Goal: Task Accomplishment & Management: Manage account settings

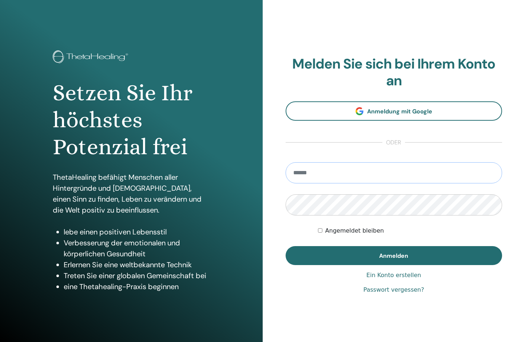
type input "**********"
click at [394, 255] on button "Anmelden" at bounding box center [394, 255] width 217 height 19
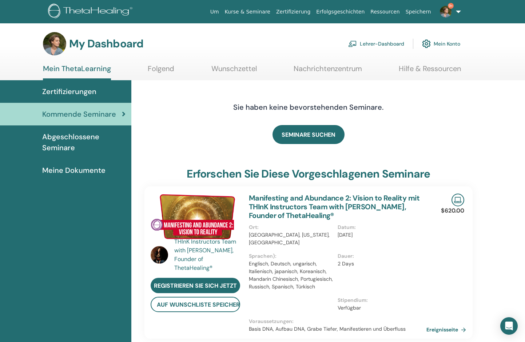
click at [378, 45] on link "Lehrer-Dashboard" at bounding box center [376, 44] width 56 height 16
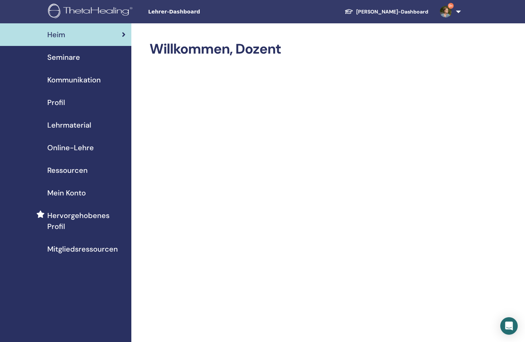
click at [69, 60] on span "Seminare" at bounding box center [63, 57] width 33 height 11
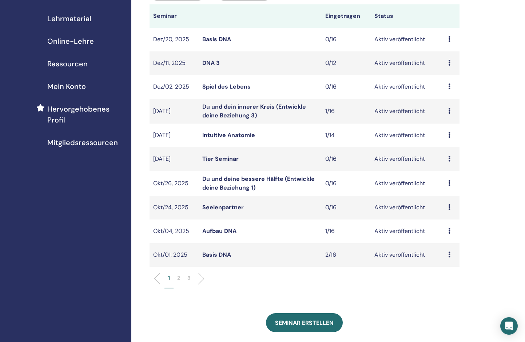
scroll to position [127, 0]
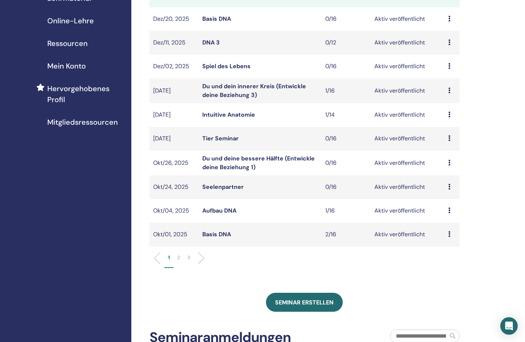
click at [179, 256] on p "2" at bounding box center [178, 257] width 3 height 8
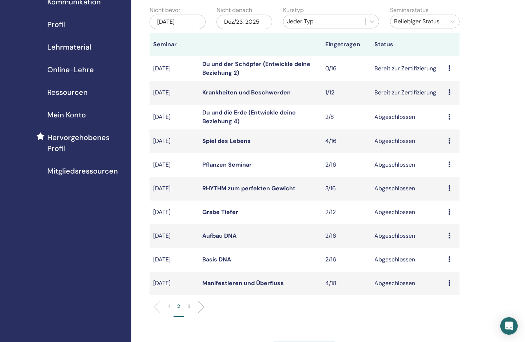
scroll to position [75, 0]
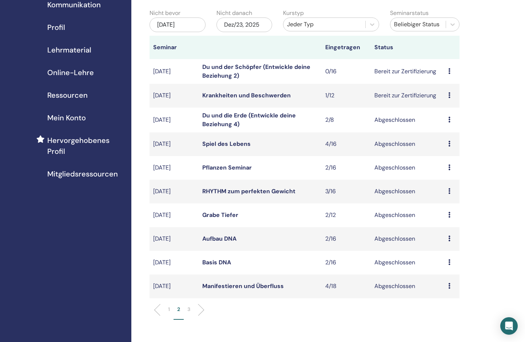
click at [169, 309] on p "1" at bounding box center [169, 309] width 2 height 8
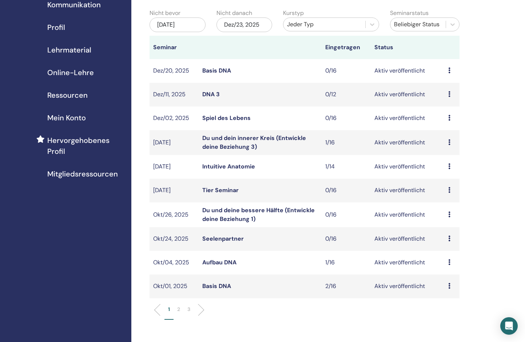
click at [178, 308] on p "2" at bounding box center [178, 309] width 3 height 8
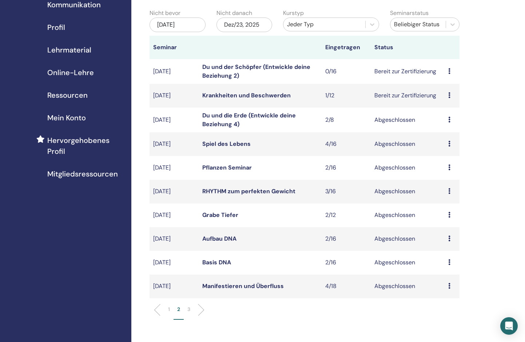
click at [262, 114] on link "Du und die Erde (Entwickle deine Beziehung 4)" at bounding box center [249, 119] width 94 height 16
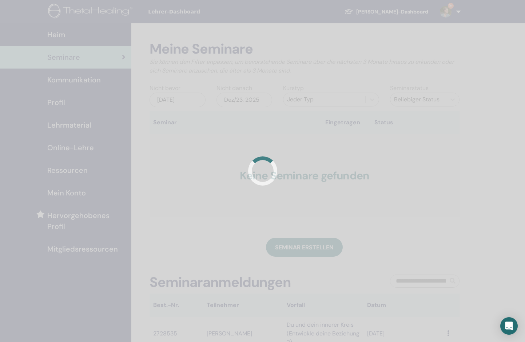
scroll to position [75, 0]
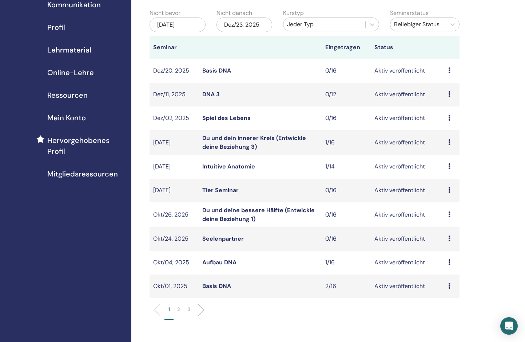
click at [179, 309] on p "2" at bounding box center [178, 309] width 3 height 8
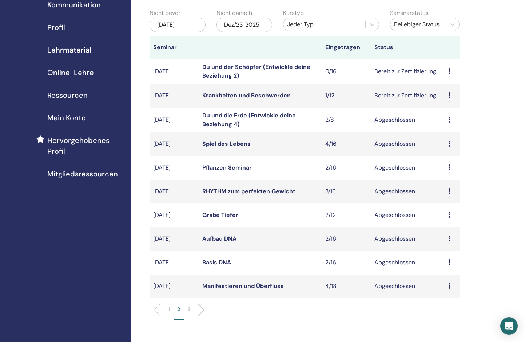
click at [450, 94] on icon at bounding box center [450, 95] width 2 height 6
click at [403, 107] on td "Bereit zur Zertifizierung" at bounding box center [408, 96] width 74 height 24
click at [257, 96] on link "Krankheiten und Beschwerden" at bounding box center [246, 95] width 88 height 8
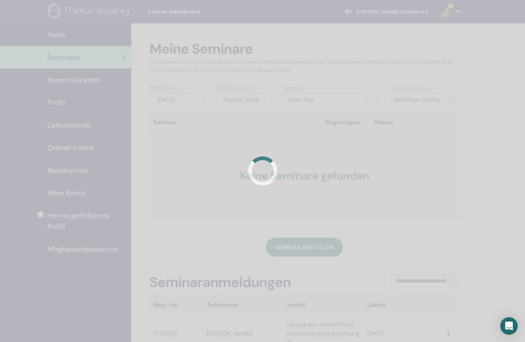
scroll to position [75, 0]
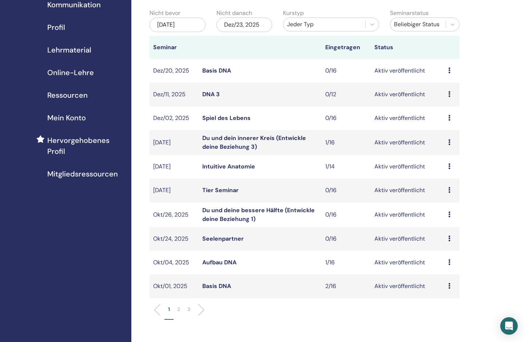
click at [178, 308] on p "2" at bounding box center [178, 309] width 3 height 8
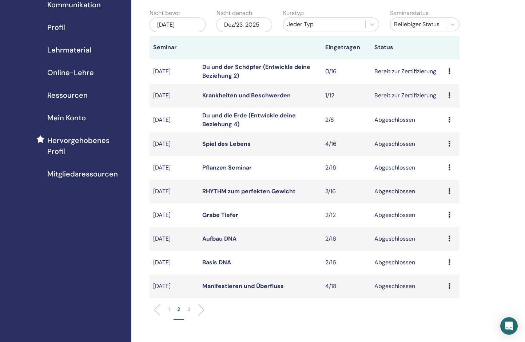
click at [450, 71] on icon at bounding box center [450, 71] width 2 height 6
click at [445, 110] on p "Absagen" at bounding box center [447, 110] width 29 height 9
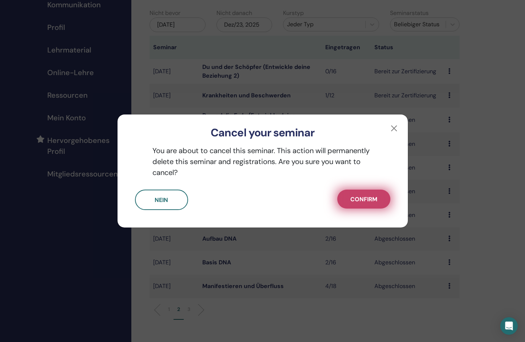
click at [357, 198] on span "Confirm" at bounding box center [364, 199] width 27 height 8
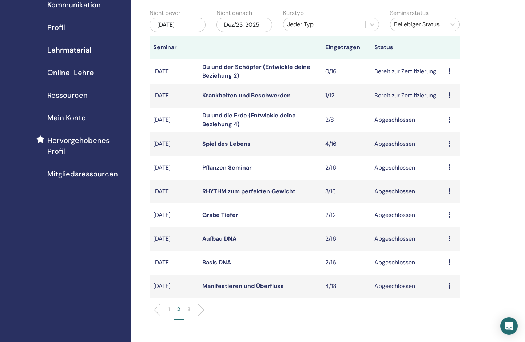
click at [449, 70] on icon at bounding box center [450, 71] width 2 height 6
click at [492, 134] on div "Meine Seminare Sie können den Filter anpassen, um bevorstehende Seminare über d…" at bounding box center [328, 291] width 394 height 686
click at [169, 308] on p "1" at bounding box center [169, 309] width 2 height 8
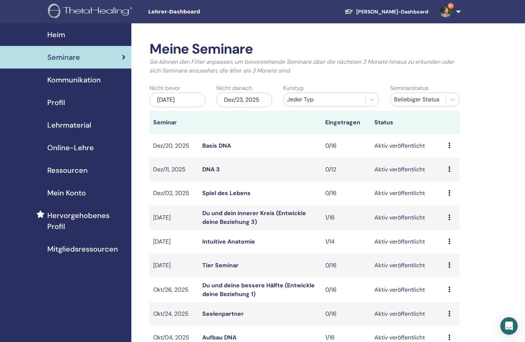
scroll to position [0, 0]
click at [421, 13] on link "Schüler-Dashboard" at bounding box center [386, 11] width 95 height 13
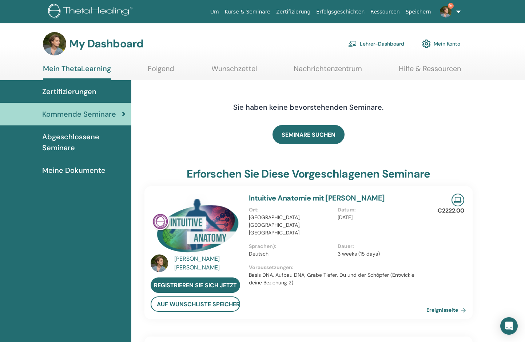
click at [68, 170] on span "Meine Dokumente" at bounding box center [73, 170] width 63 height 11
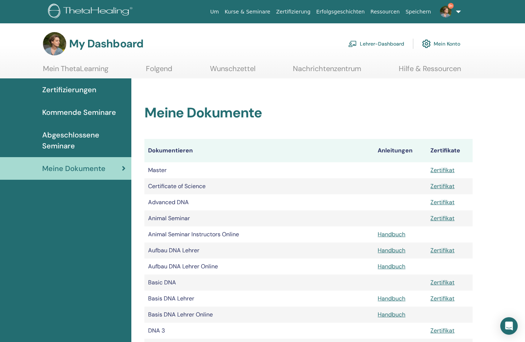
click at [306, 69] on link "Nachrichtenzentrum" at bounding box center [327, 71] width 68 height 14
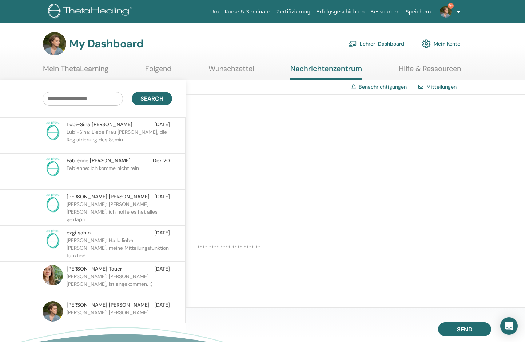
click at [163, 70] on link "Folgend" at bounding box center [158, 71] width 27 height 14
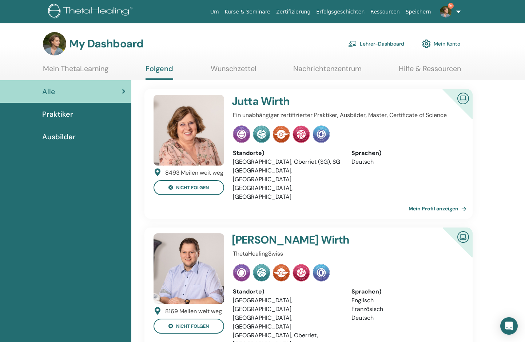
click at [90, 70] on link "Mein ThetaLearning" at bounding box center [76, 71] width 66 height 14
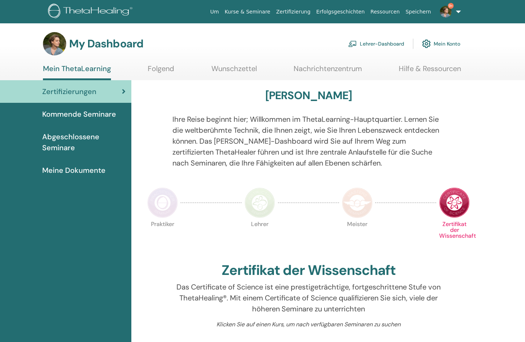
click at [447, 9] on img at bounding box center [446, 12] width 12 height 12
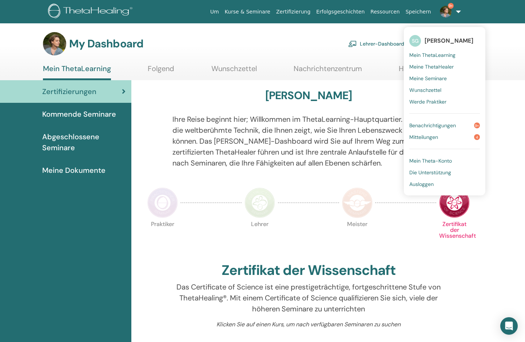
click at [426, 136] on span "Mitteilungen" at bounding box center [424, 137] width 29 height 7
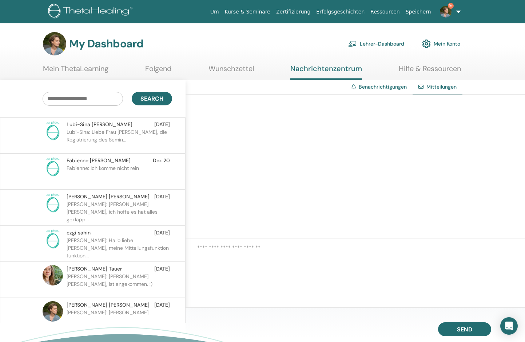
click at [380, 88] on link "Benachrichtigungen" at bounding box center [383, 86] width 48 height 7
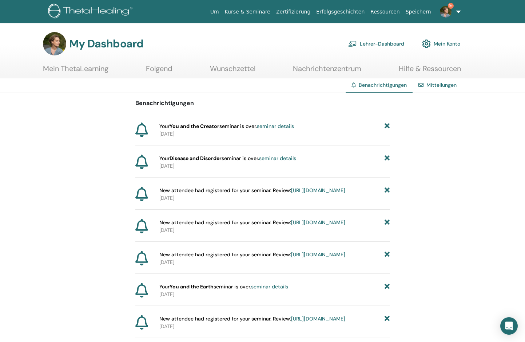
click at [434, 87] on link "Mitteilungen" at bounding box center [442, 85] width 30 height 7
